Goal: Transaction & Acquisition: Purchase product/service

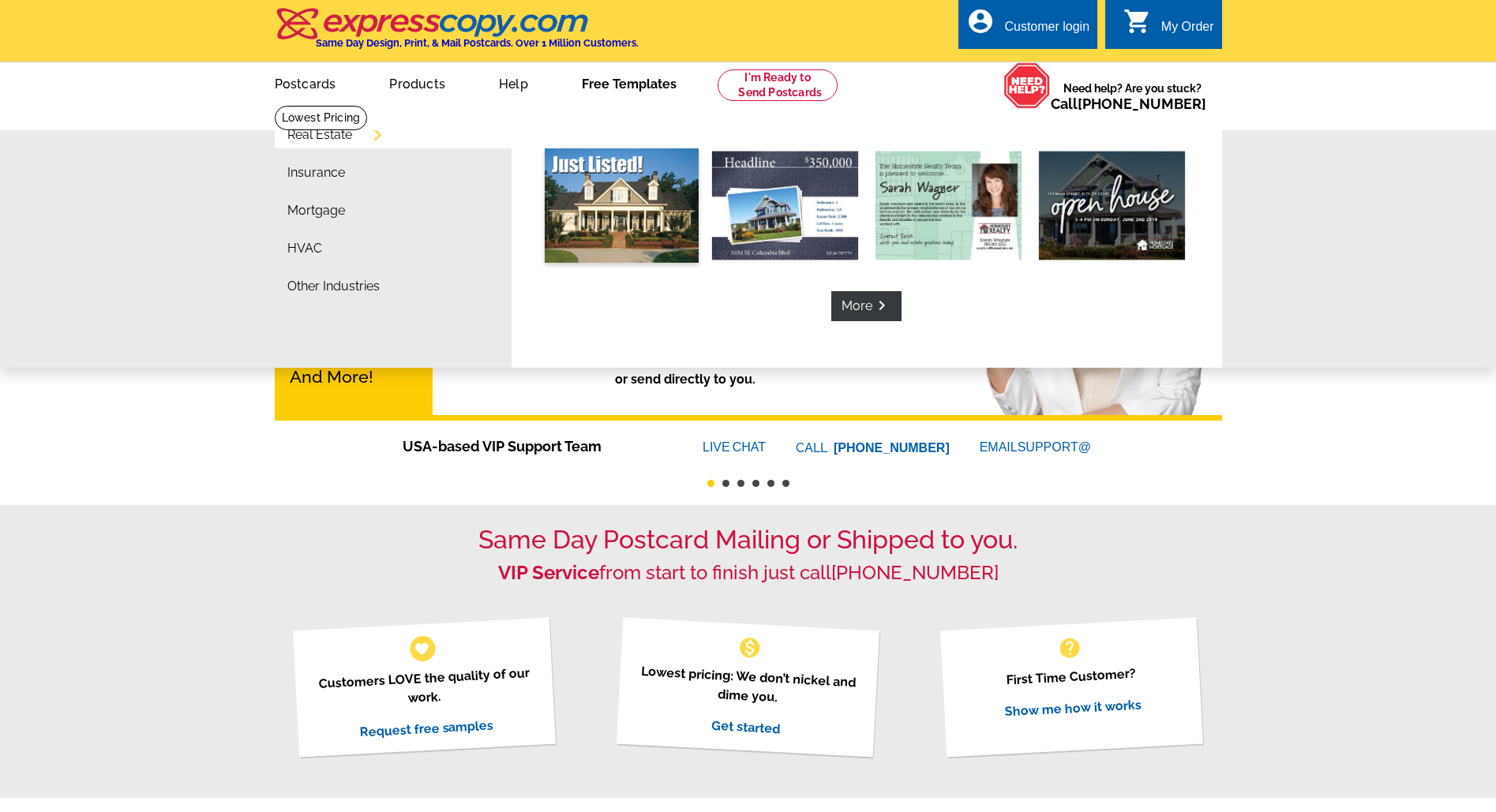
click at [632, 175] on img at bounding box center [621, 205] width 154 height 115
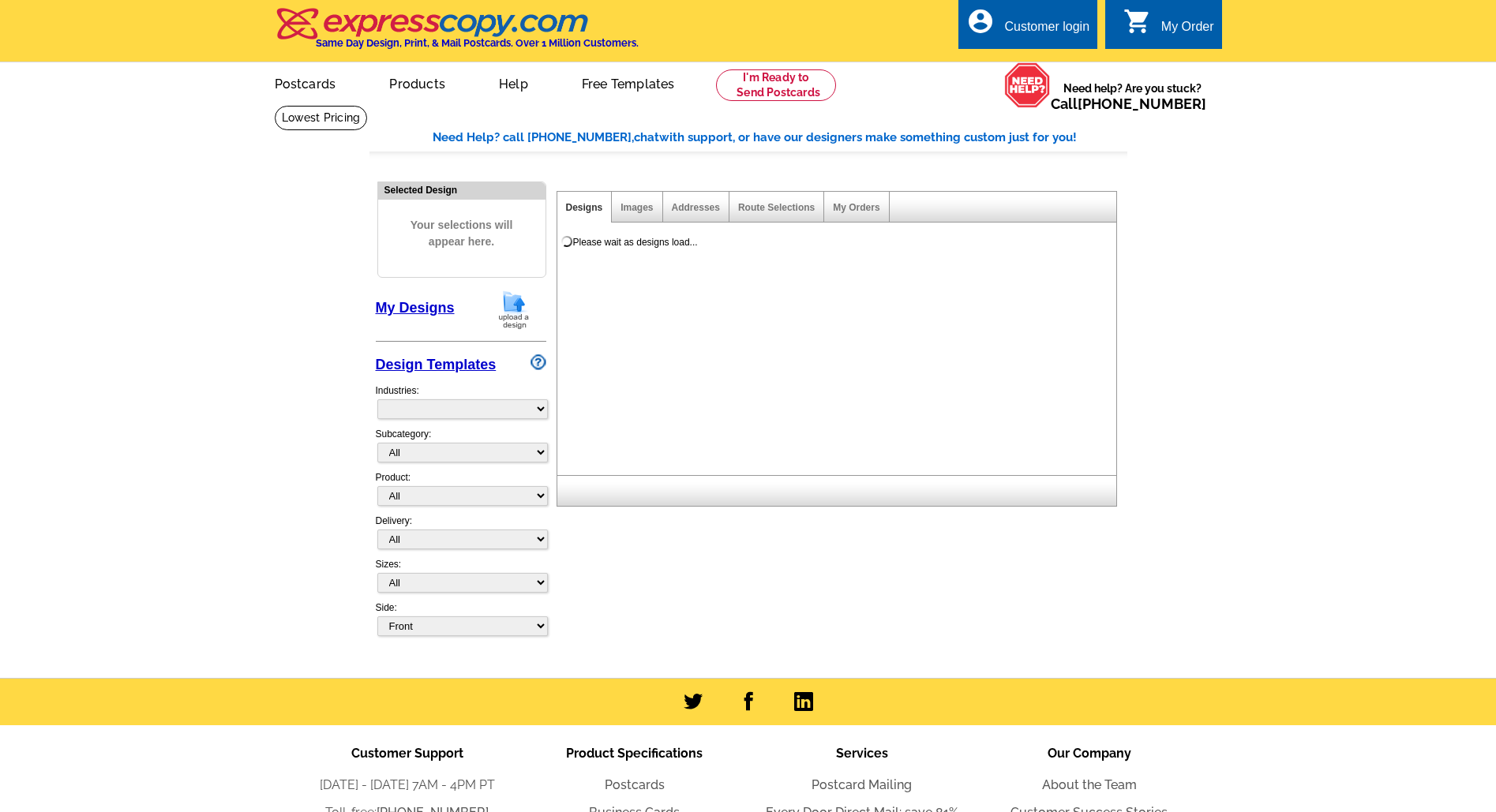
select select "785"
select select "788"
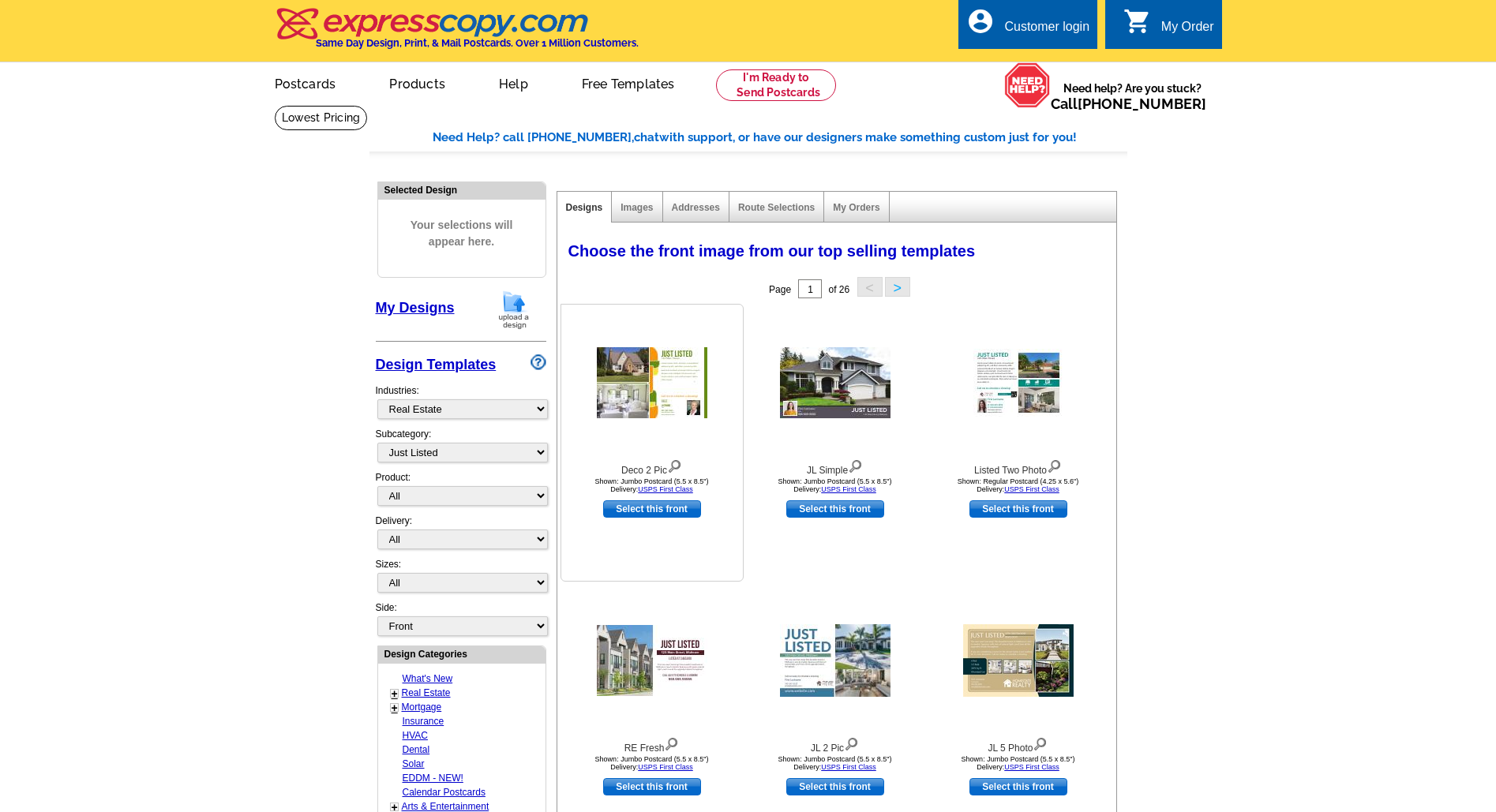
click at [665, 508] on link "Select this front" at bounding box center [652, 508] width 98 height 17
select select "2"
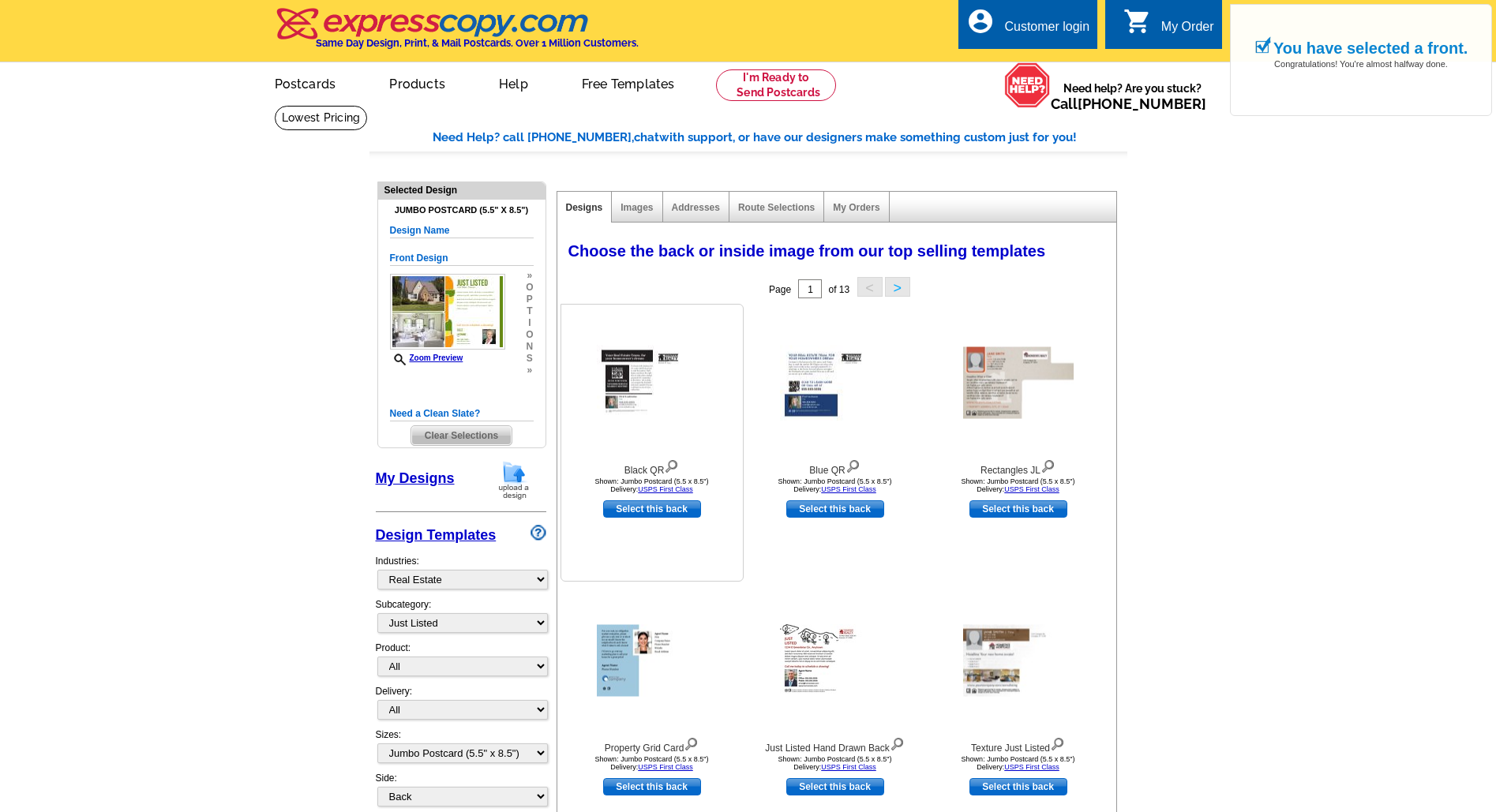
click at [665, 508] on link "Select this back" at bounding box center [652, 508] width 98 height 17
select select "front"
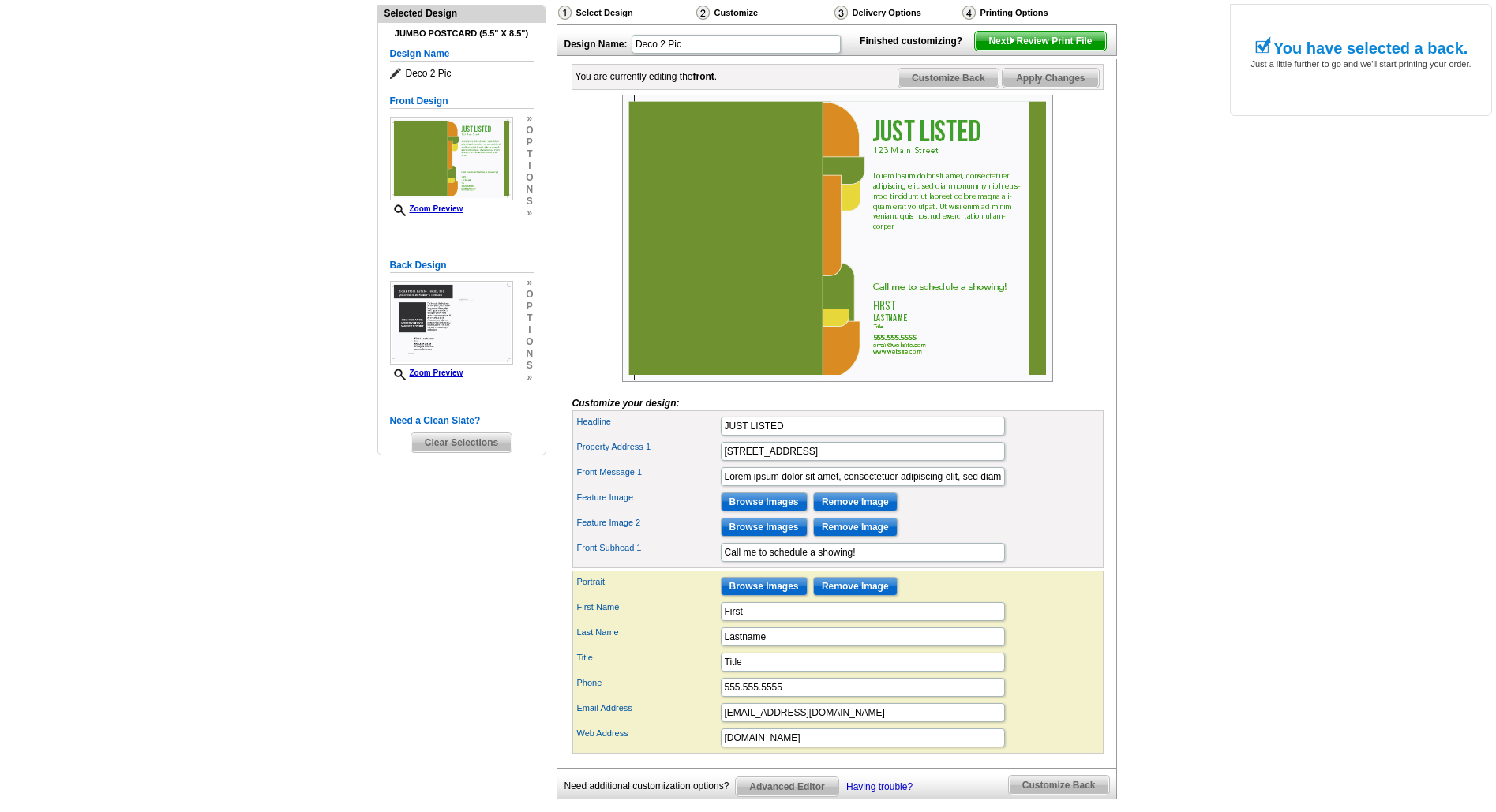
scroll to position [181, 0]
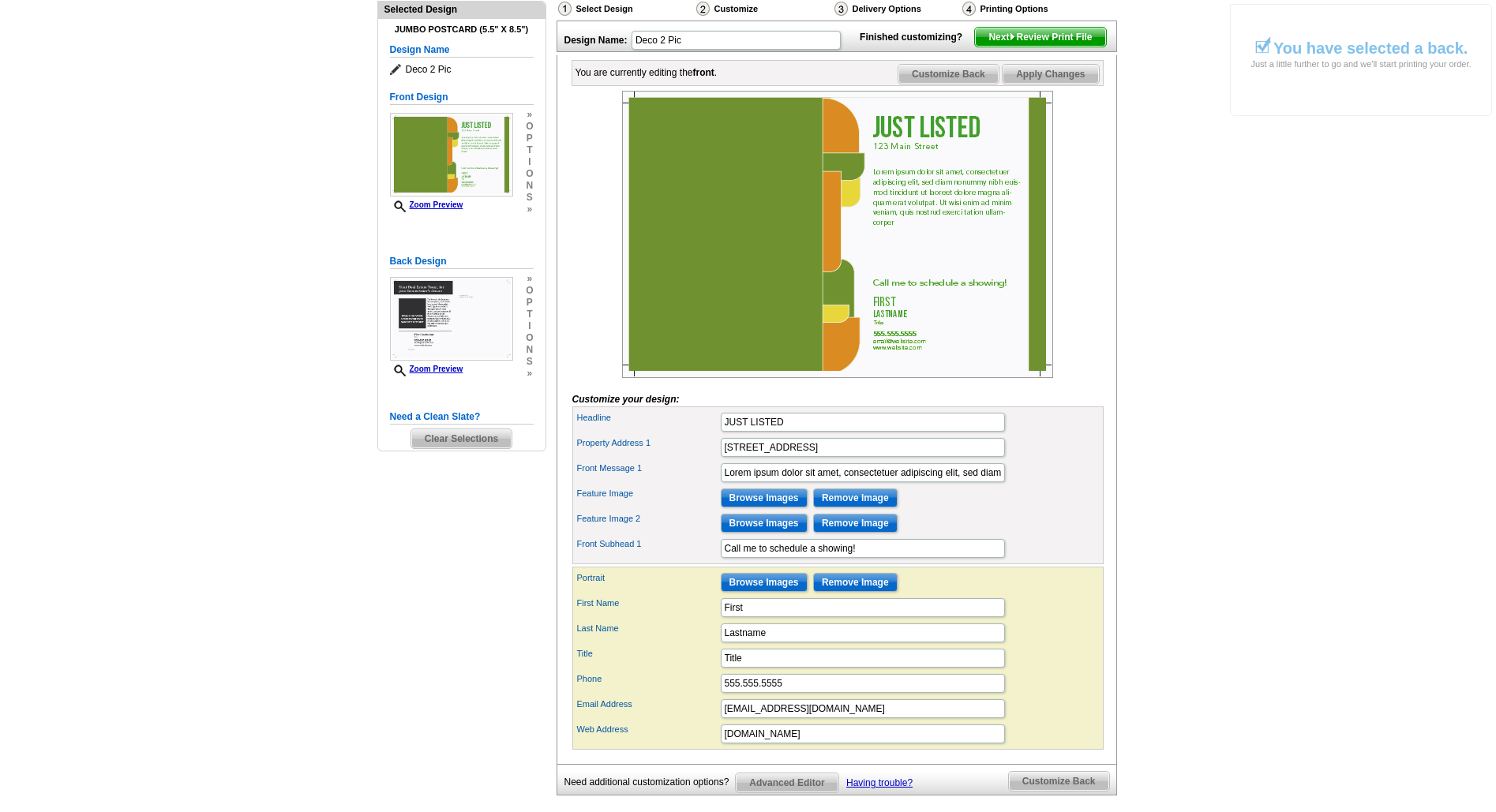
click at [941, 83] on span "Customize Back" at bounding box center [949, 74] width 101 height 19
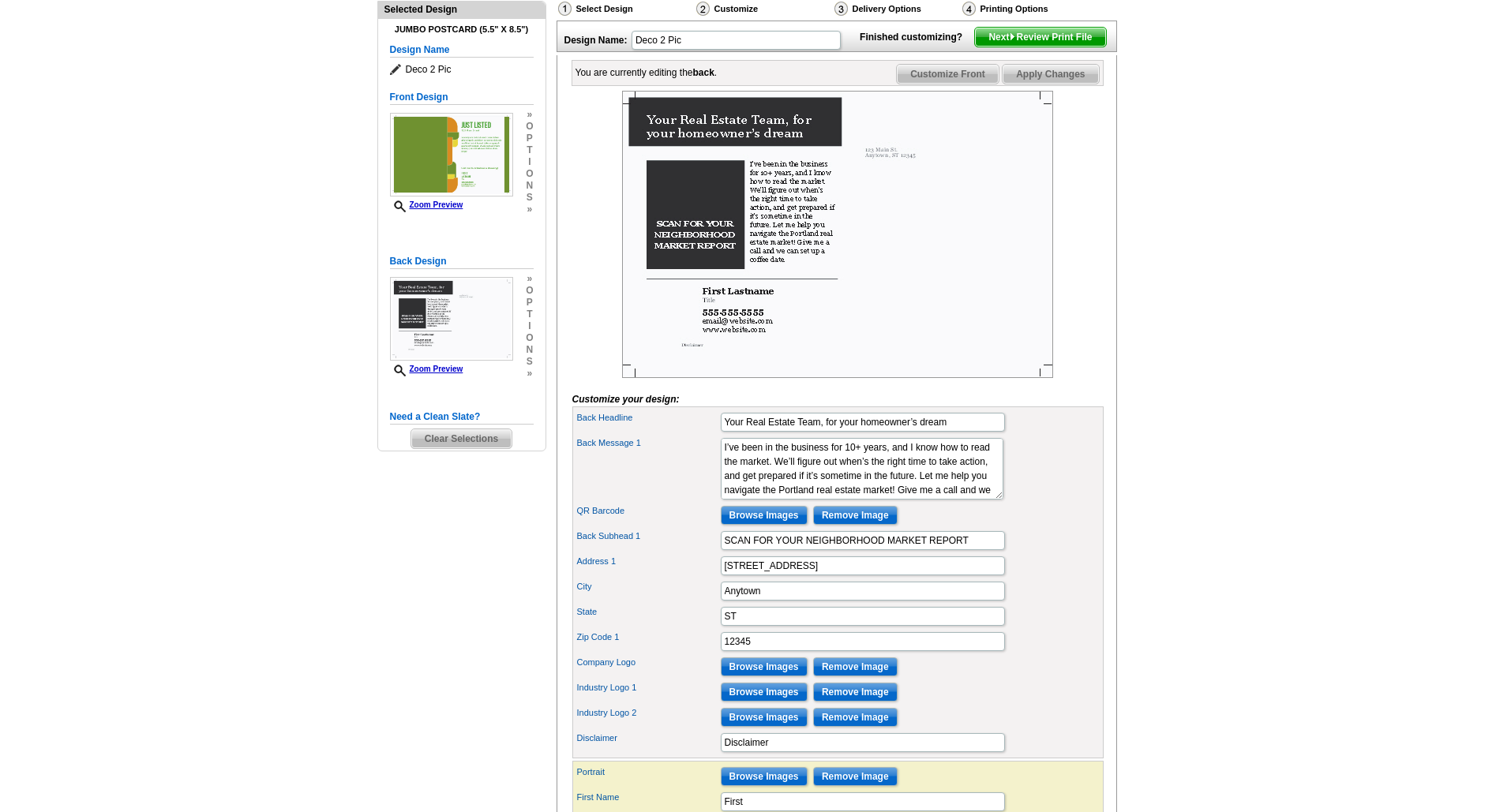
click at [951, 83] on span "Customize Front" at bounding box center [947, 74] width 102 height 19
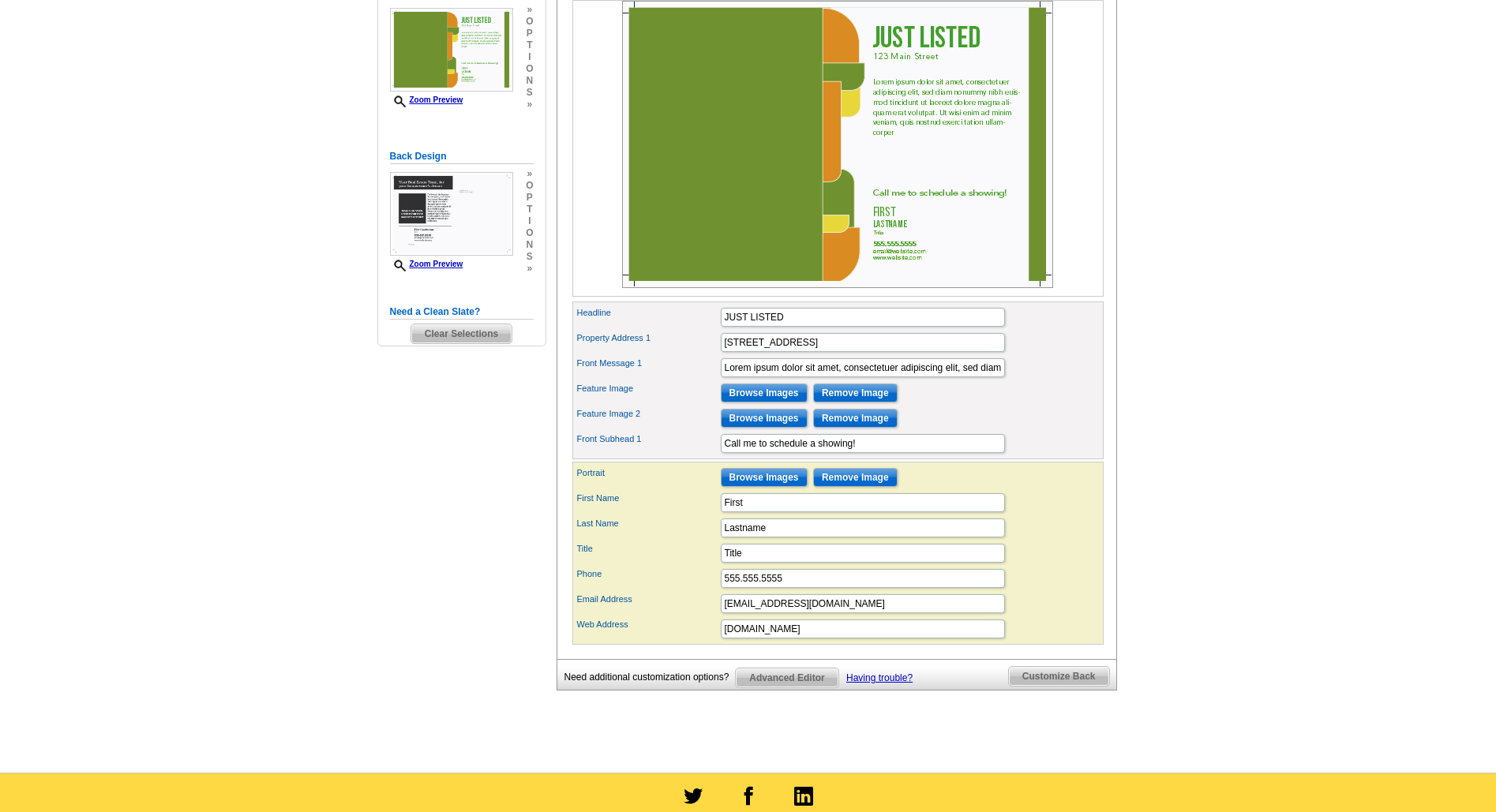
scroll to position [303, 0]
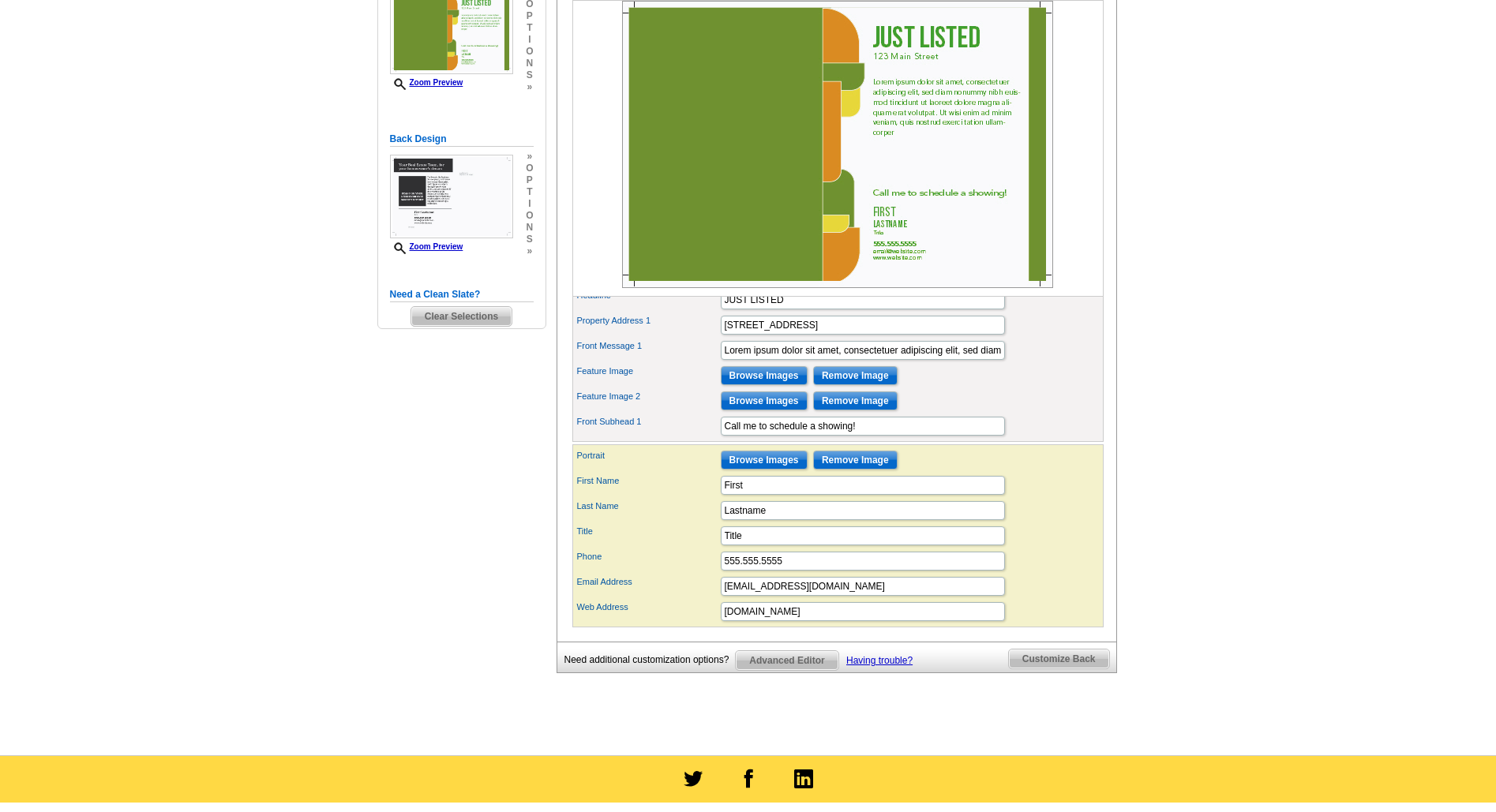
click at [800, 651] on span "Advanced Editor" at bounding box center [785, 660] width 102 height 19
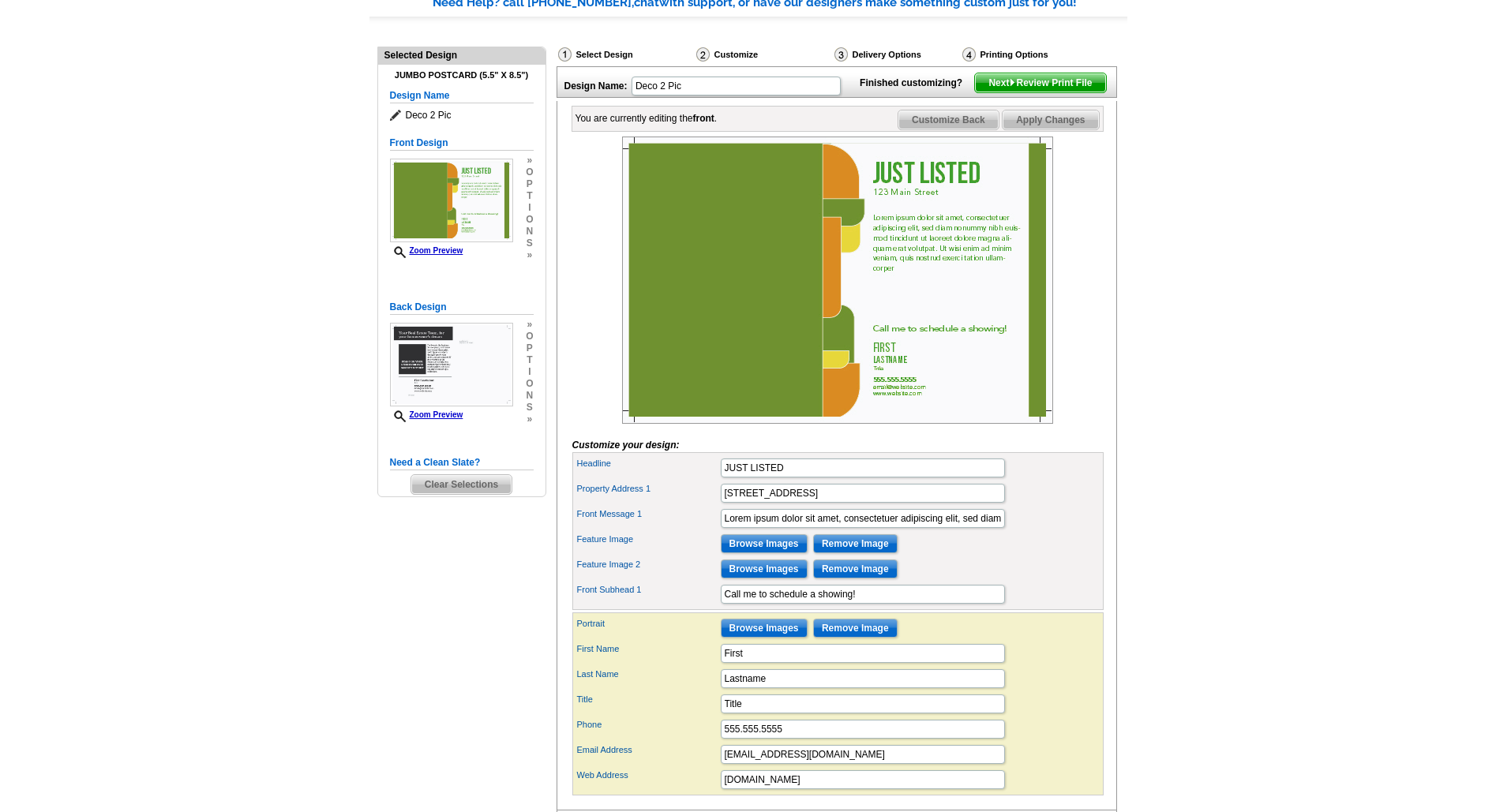
scroll to position [72, 0]
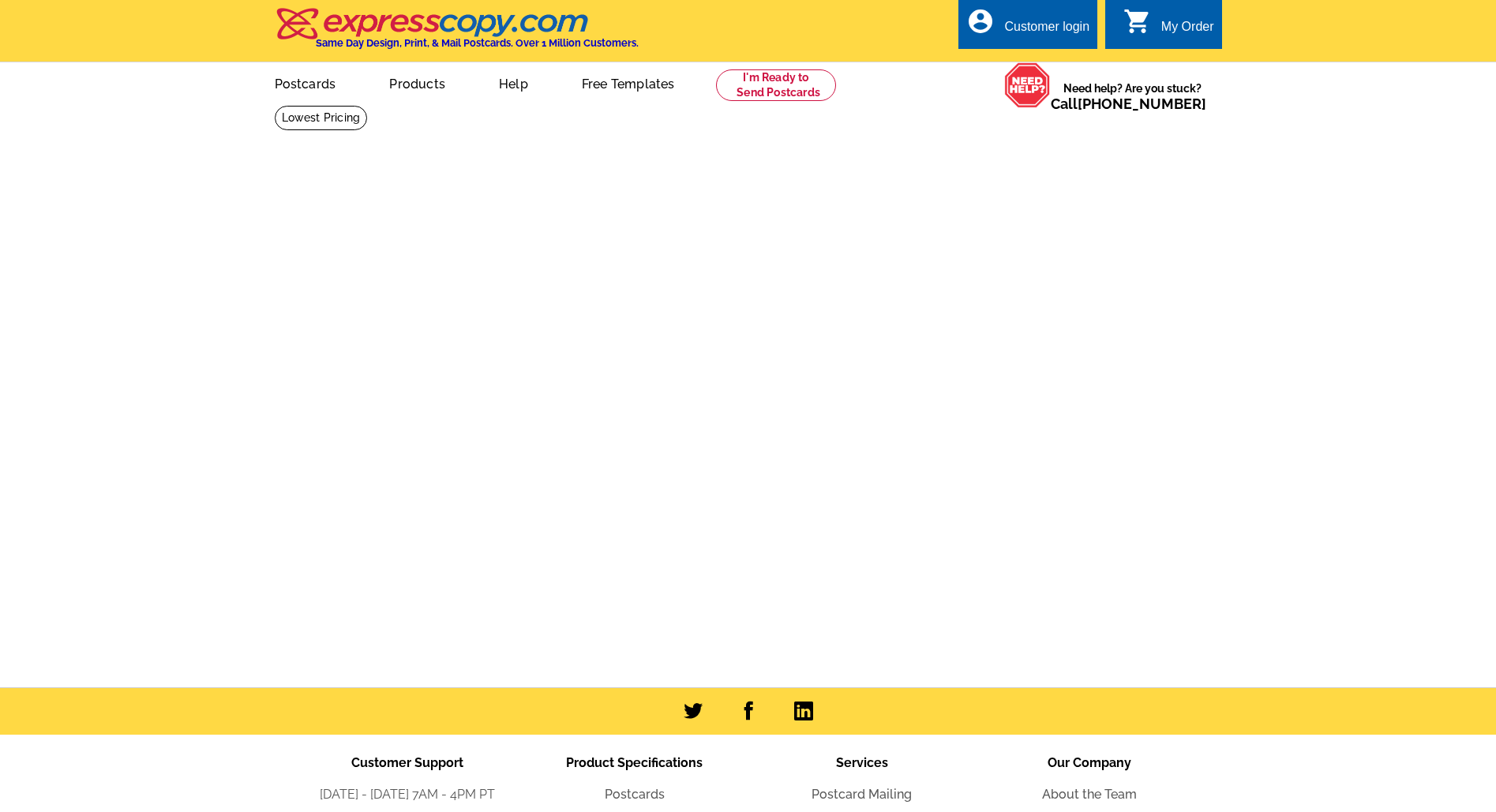
click at [1047, 22] on div "Customer login" at bounding box center [1046, 30] width 85 height 22
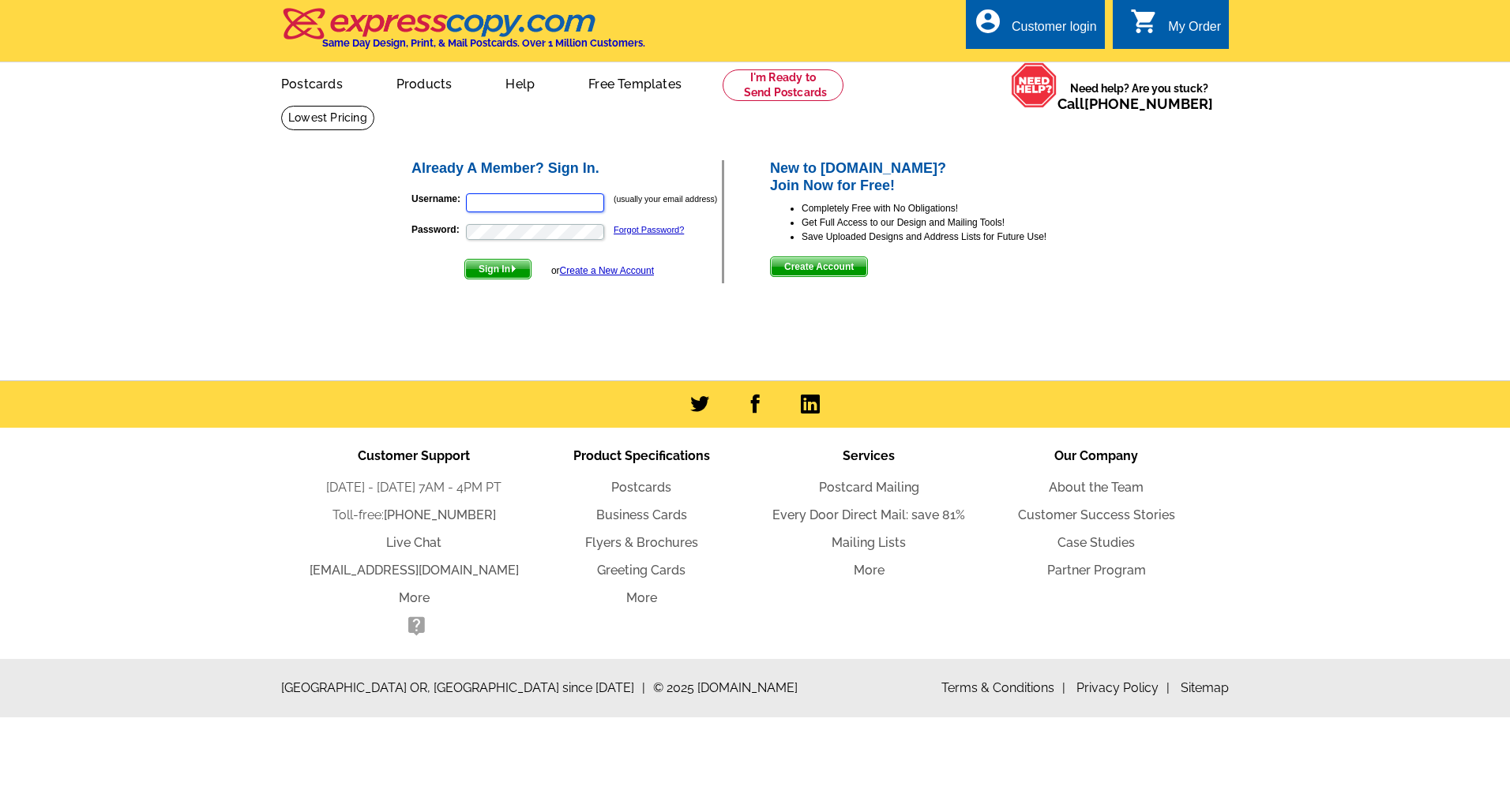
click at [514, 201] on input "Username:" at bounding box center [535, 203] width 139 height 19
type input "ctran@expresscopy.com"
click at [464, 259] on button "Sign In" at bounding box center [497, 269] width 67 height 21
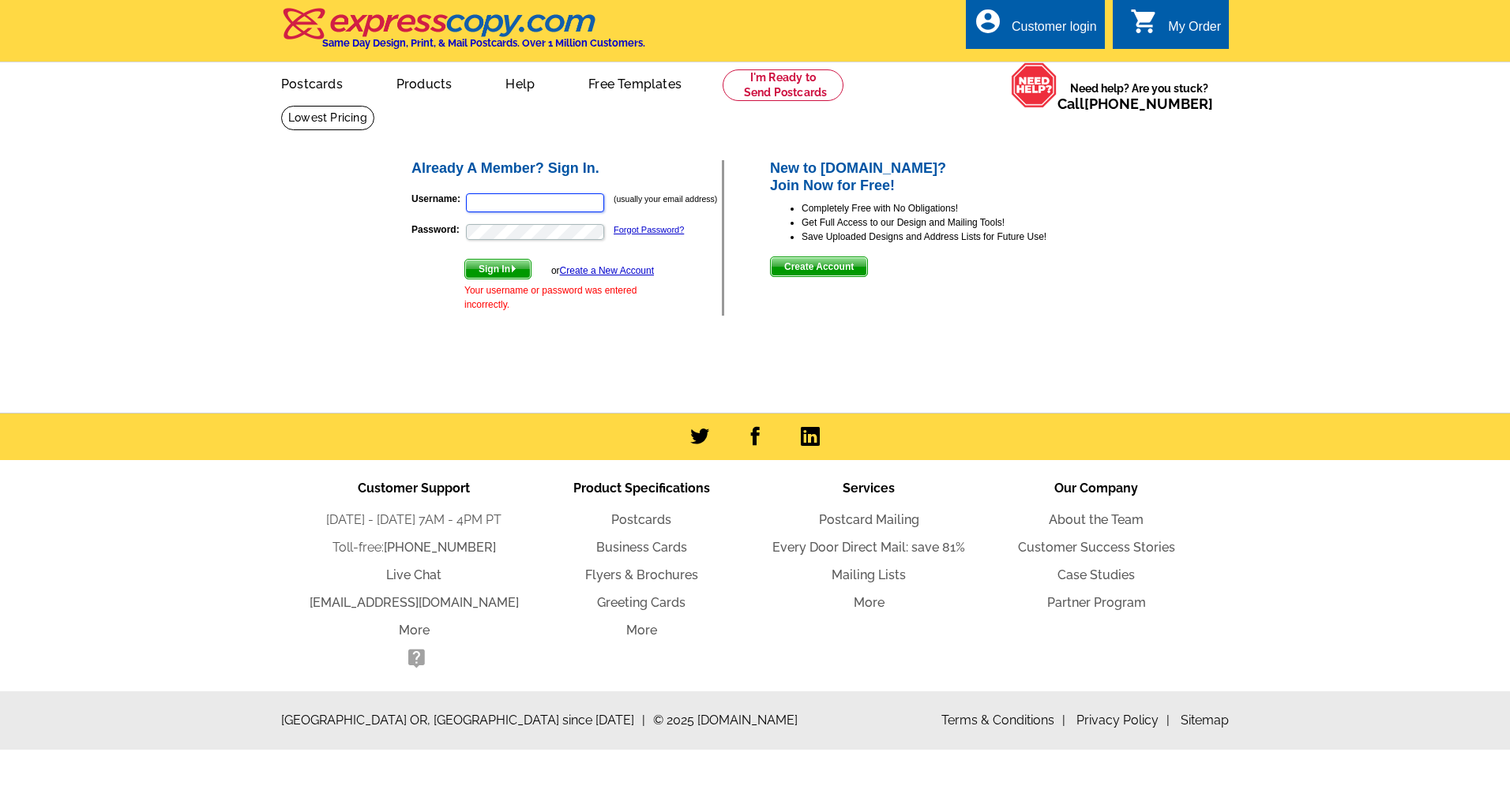
click at [586, 204] on input "Username:" at bounding box center [535, 203] width 139 height 19
type input "ctran@expresscopy.com"
click at [464, 259] on button "Sign In" at bounding box center [497, 269] width 67 height 21
click at [539, 204] on input "Username:" at bounding box center [535, 203] width 139 height 19
type input "ctran@expresscopy.com"
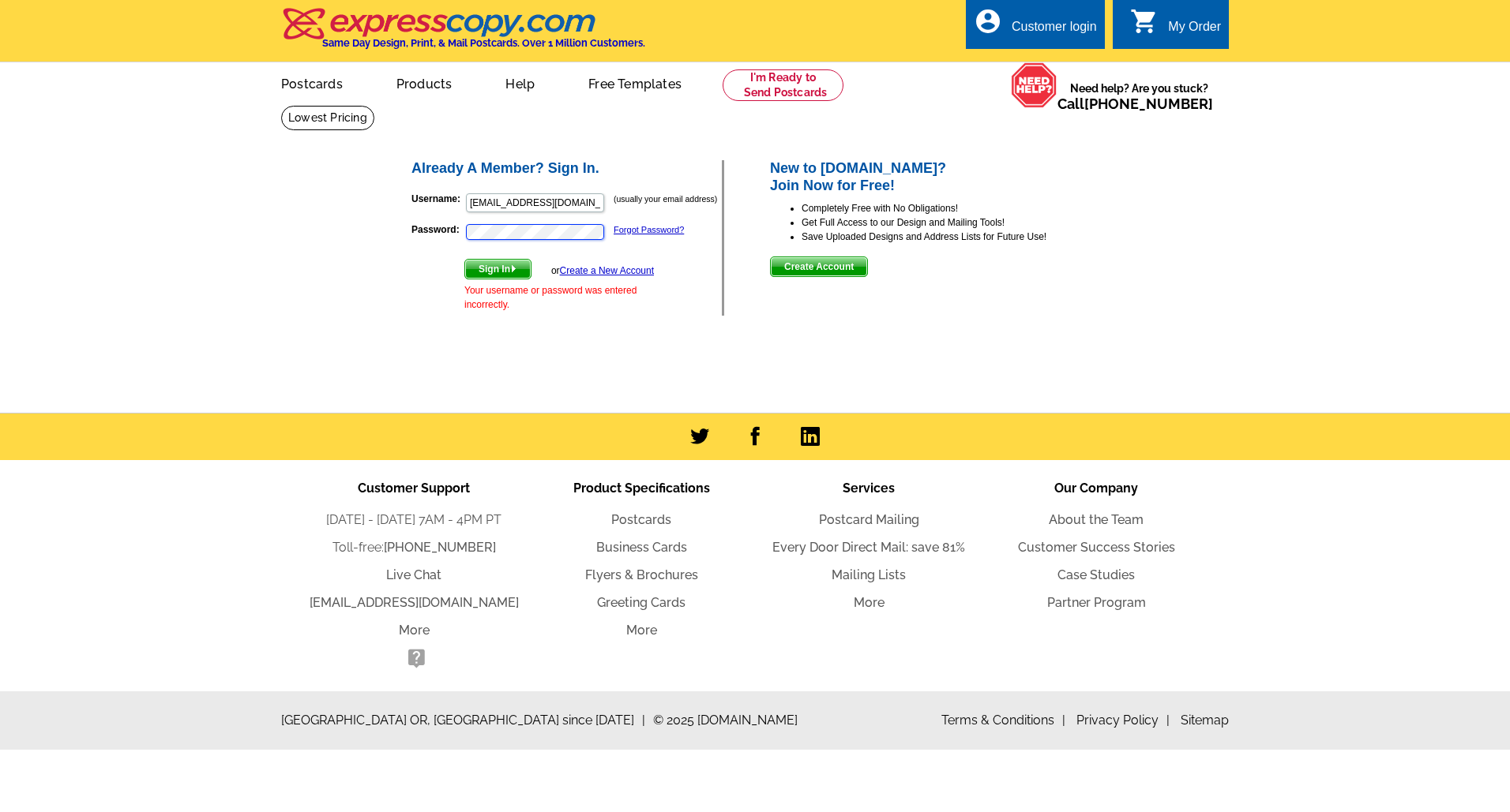
click at [464, 259] on button "Sign In" at bounding box center [497, 269] width 67 height 21
click at [539, 204] on input "Username:" at bounding box center [535, 203] width 139 height 19
type input "ctran@expresscopy.com"
click at [464, 259] on button "Sign In" at bounding box center [497, 269] width 67 height 21
